Goal: Task Accomplishment & Management: Manage account settings

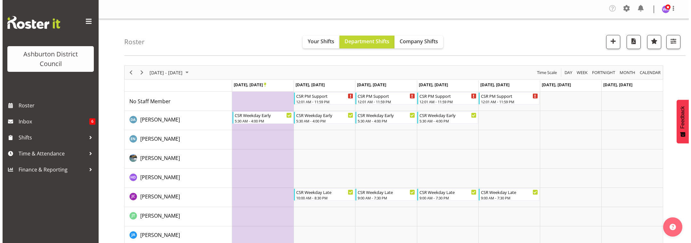
scroll to position [27, 0]
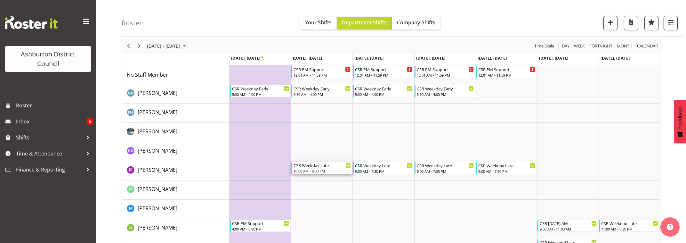
click at [336, 170] on div "10:00 AM - 8:30 PM" at bounding box center [321, 170] width 57 height 5
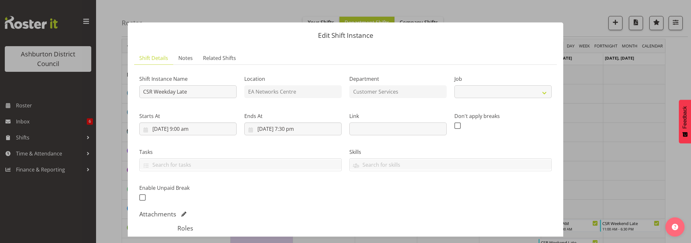
select select "30"
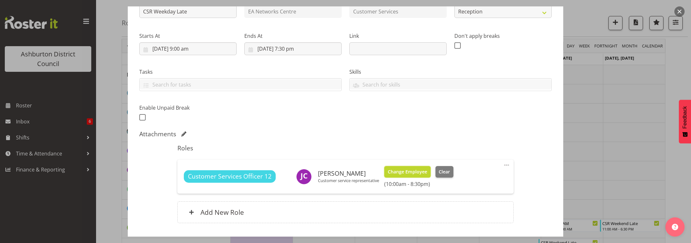
click at [415, 174] on span "Change Employee" at bounding box center [407, 171] width 39 height 7
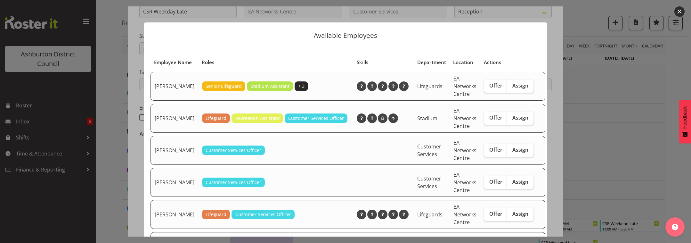
scroll to position [53, 0]
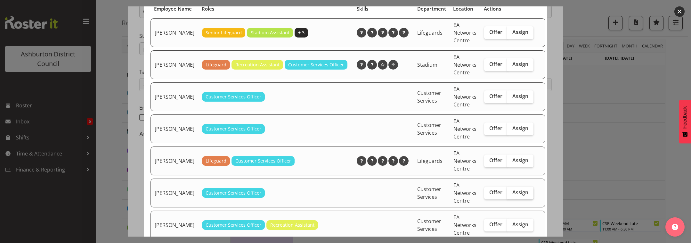
click at [514, 195] on span "Assign" at bounding box center [520, 192] width 16 height 6
click at [511, 194] on input "Assign" at bounding box center [509, 192] width 4 height 4
checkbox input "true"
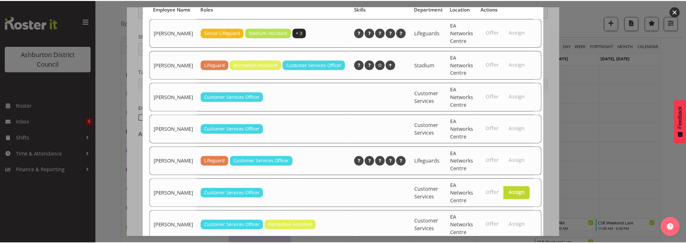
scroll to position [111, 0]
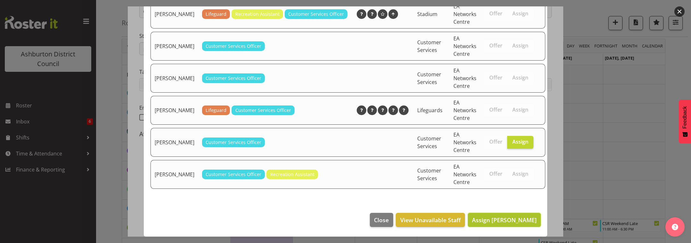
click at [519, 218] on span "Assign [PERSON_NAME]" at bounding box center [504, 220] width 65 height 8
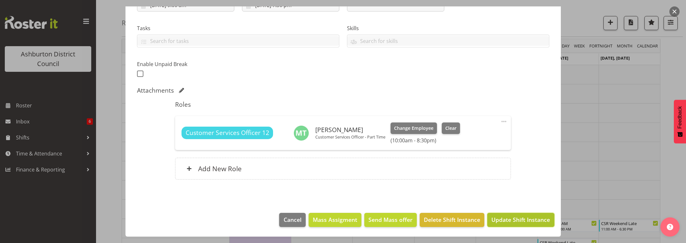
click at [529, 222] on span "Update Shift Instance" at bounding box center [520, 219] width 59 height 8
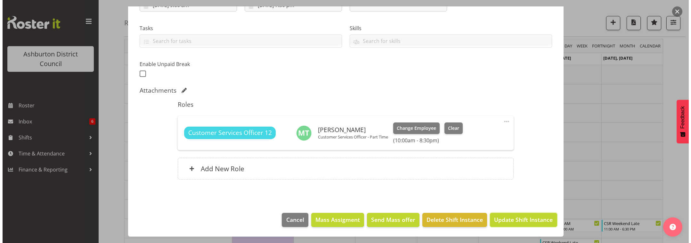
scroll to position [98, 0]
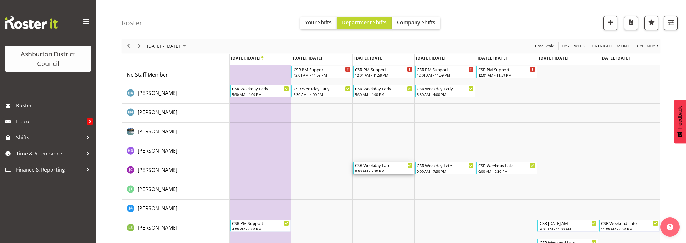
click at [394, 167] on div "CSR Weekday Late" at bounding box center [383, 165] width 57 height 6
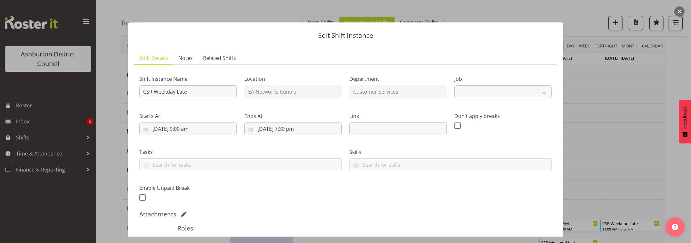
scroll to position [80, 0]
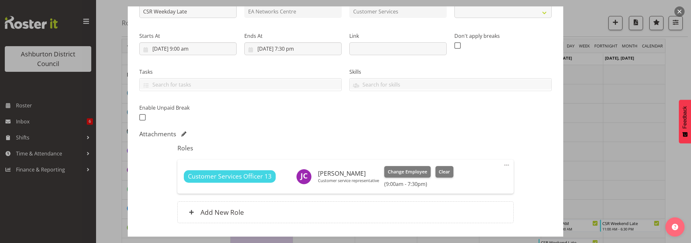
select select "30"
click at [412, 173] on span "Change Employee" at bounding box center [407, 171] width 39 height 7
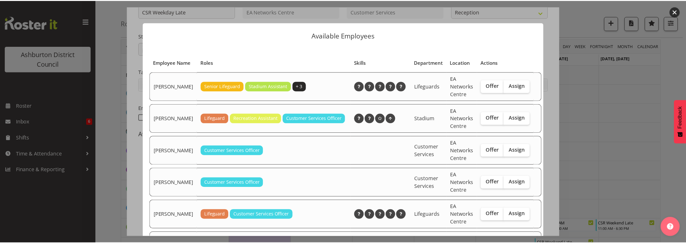
scroll to position [111, 0]
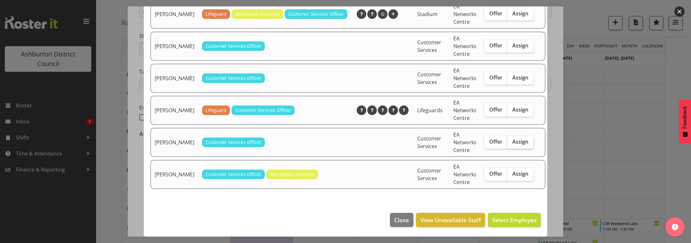
click at [512, 143] on span "Assign" at bounding box center [520, 141] width 16 height 6
click at [511, 143] on input "Assign" at bounding box center [509, 142] width 4 height 4
checkbox input "true"
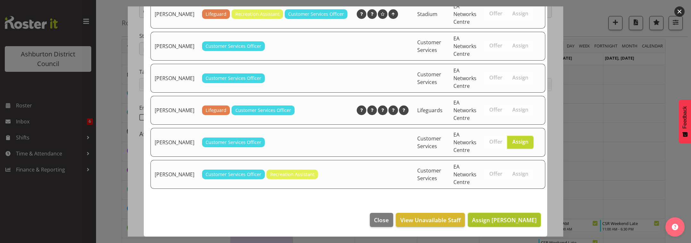
click at [516, 221] on span "Assign [PERSON_NAME]" at bounding box center [504, 220] width 65 height 8
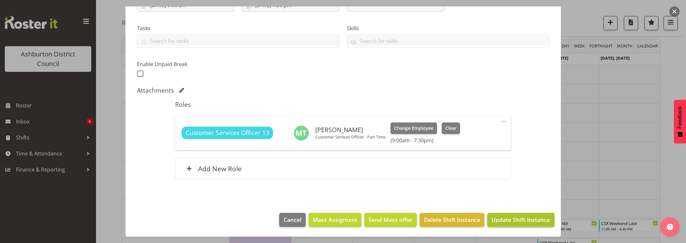
scroll to position [123, 0]
click at [524, 218] on span "Update Shift Instance" at bounding box center [520, 219] width 59 height 8
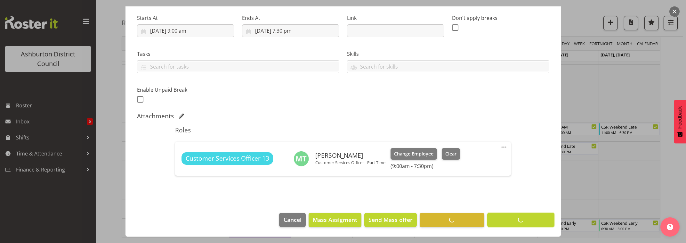
scroll to position [98, 0]
